Goal: Browse casually: Explore the website without a specific task or goal

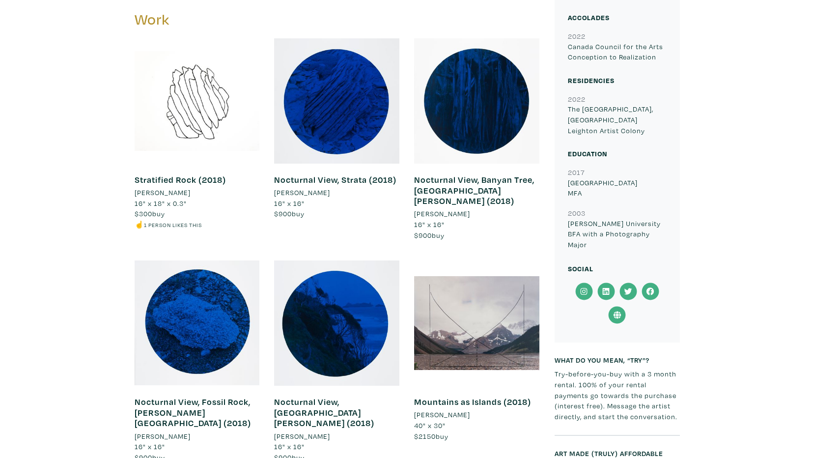
scroll to position [530, 0]
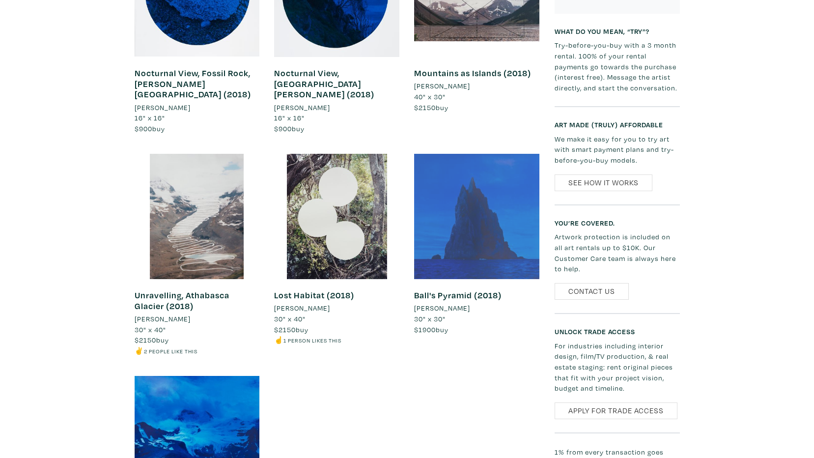
scroll to position [900, 0]
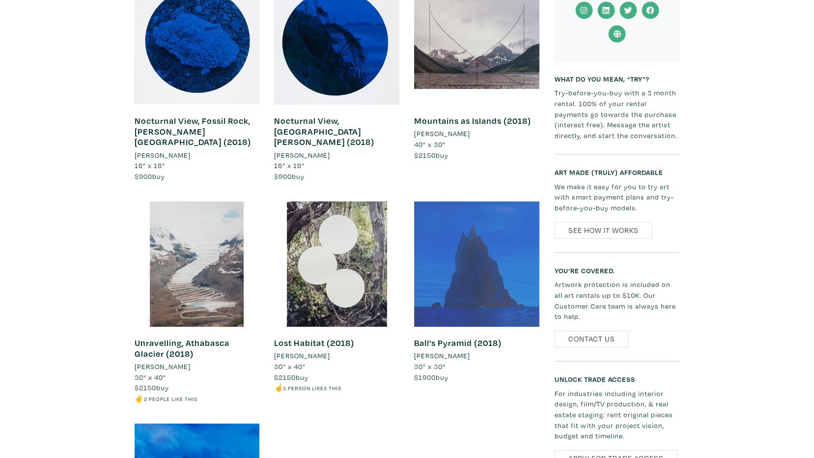
click at [470, 210] on div at bounding box center [476, 264] width 125 height 125
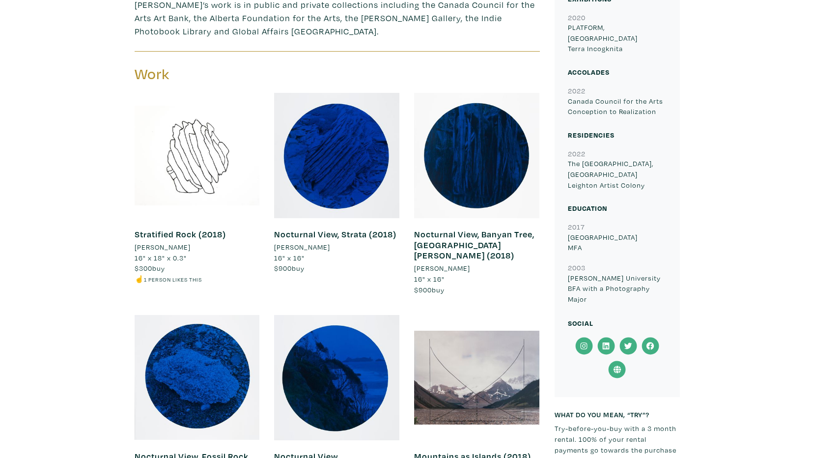
scroll to position [592, 0]
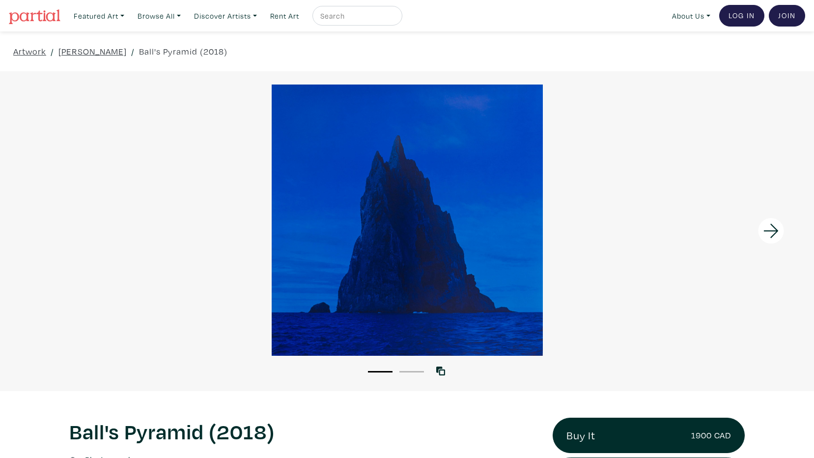
drag, startPoint x: 366, startPoint y: 228, endPoint x: 208, endPoint y: 251, distance: 159.0
click at [208, 251] on div at bounding box center [407, 220] width 814 height 271
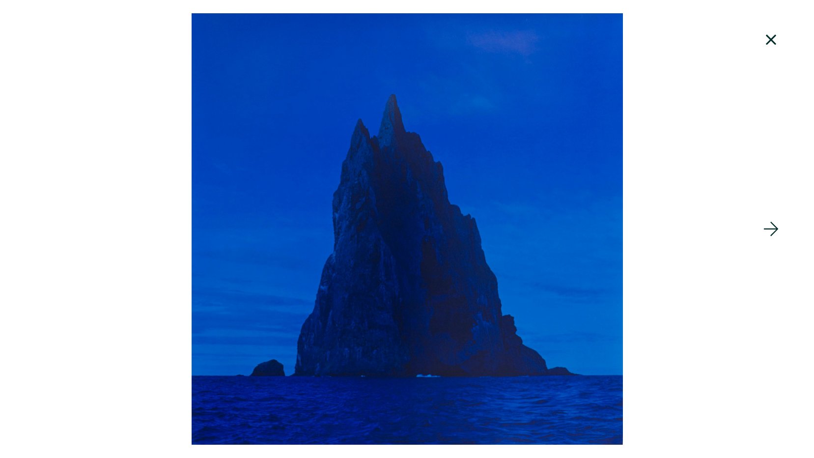
drag, startPoint x: 446, startPoint y: 122, endPoint x: 769, endPoint y: 41, distance: 332.9
click at [768, 42] on icon at bounding box center [771, 40] width 33 height 27
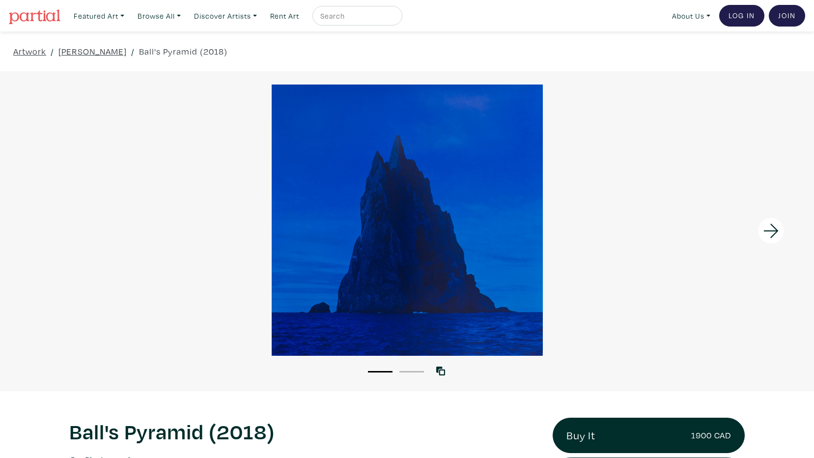
drag, startPoint x: 410, startPoint y: 189, endPoint x: 237, endPoint y: 188, distance: 172.5
click at [237, 188] on div at bounding box center [407, 220] width 814 height 271
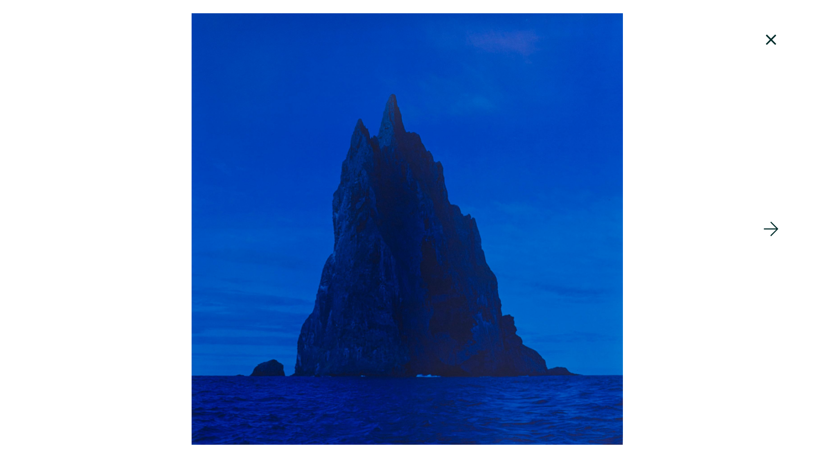
click at [773, 45] on icon at bounding box center [771, 40] width 33 height 27
